Goal: Information Seeking & Learning: Compare options

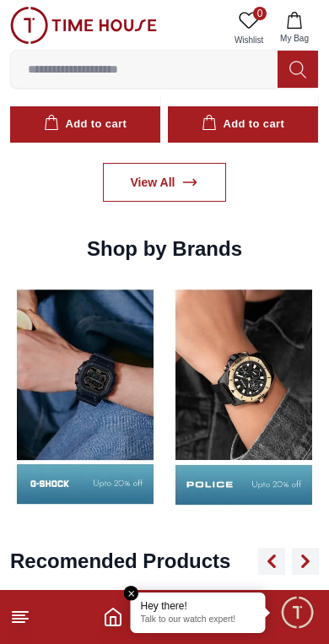
scroll to position [1556, 0]
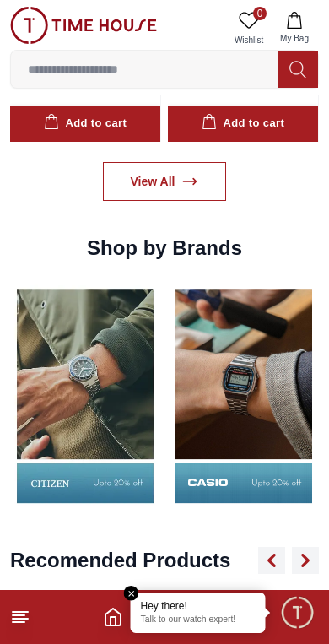
click at [212, 441] on img at bounding box center [244, 395] width 150 height 234
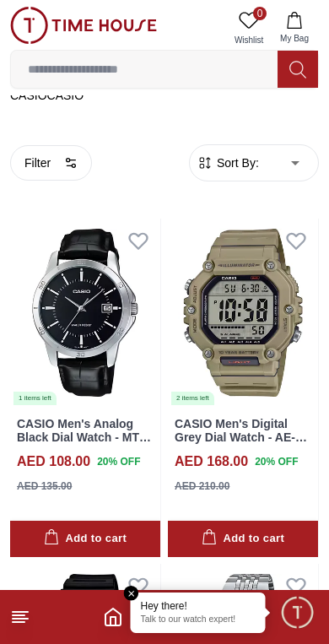
scroll to position [297, 0]
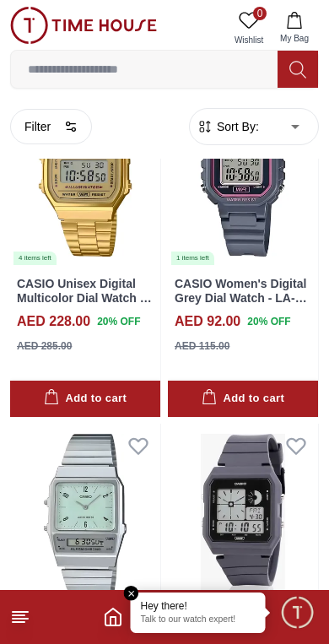
scroll to position [6293, 0]
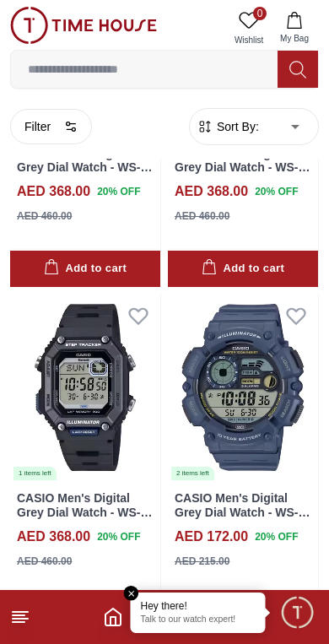
scroll to position [8491, 0]
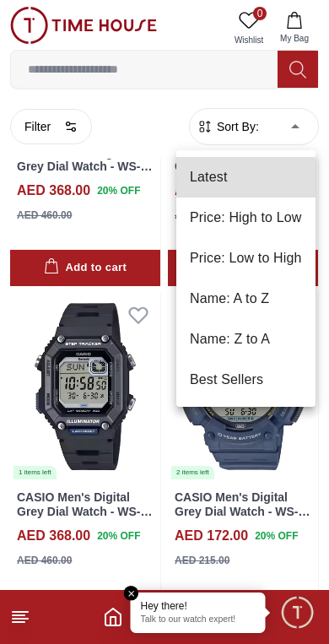
click at [281, 218] on li "Price: High to Low" at bounding box center [245, 217] width 139 height 40
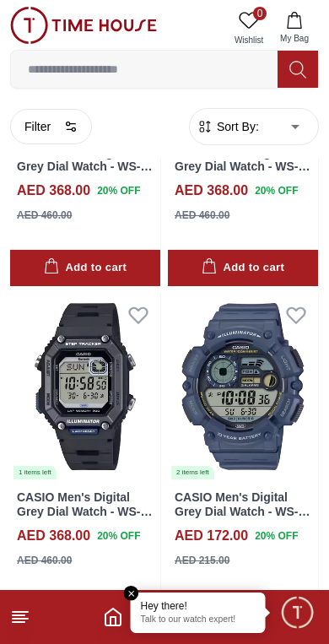
type input "*"
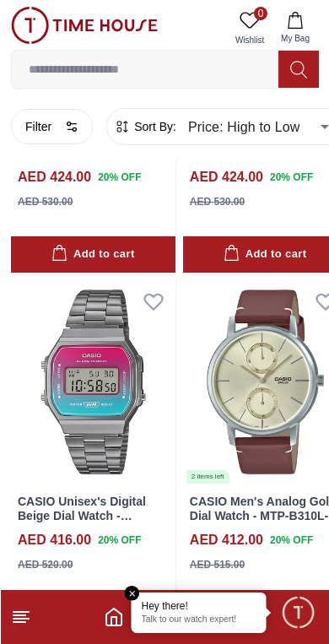
scroll to position [3140, 0]
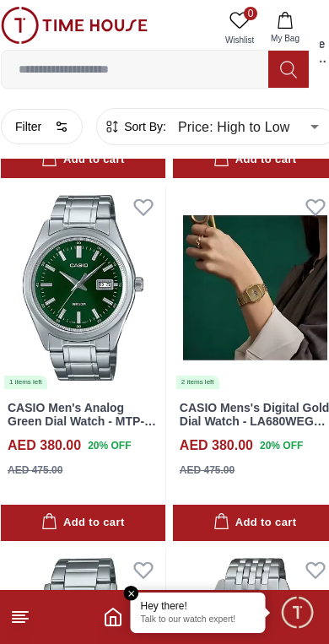
scroll to position [5771, 9]
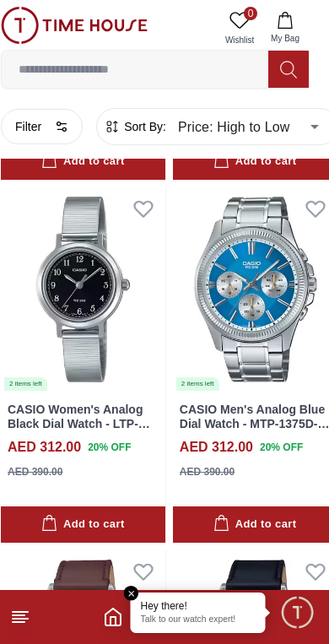
scroll to position [12303, 9]
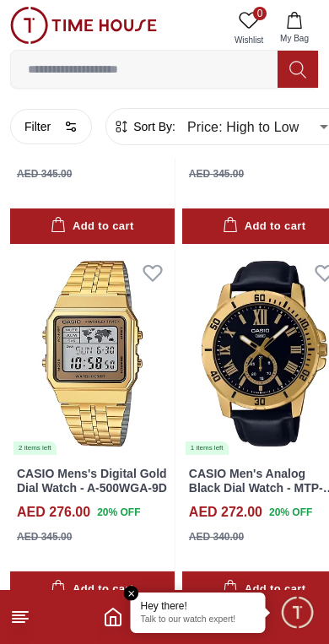
scroll to position [17320, 0]
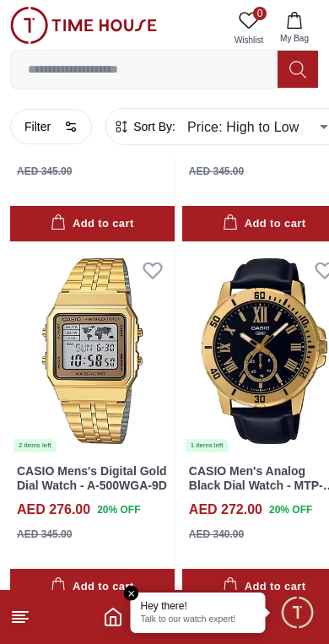
click at [67, 124] on icon "button" at bounding box center [70, 126] width 13 height 13
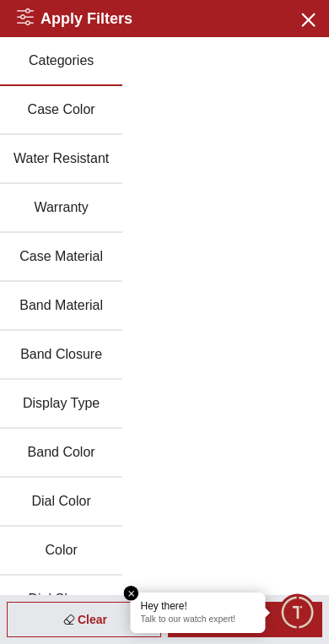
click at [94, 305] on button "Band Material" at bounding box center [61, 306] width 122 height 49
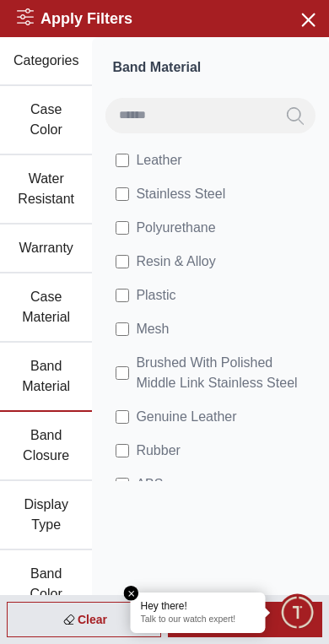
click at [240, 614] on p "Talk to our watch expert!" at bounding box center [198, 620] width 115 height 12
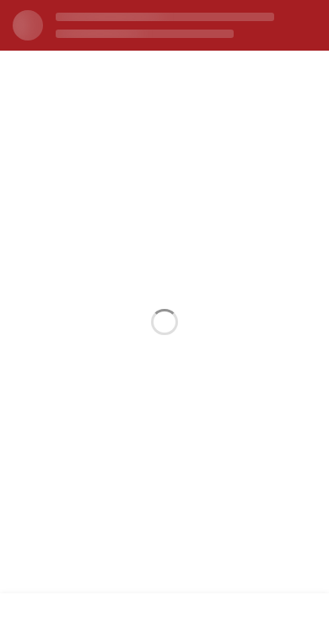
click at [134, 586] on section at bounding box center [164, 322] width 329 height 542
